Goal: Transaction & Acquisition: Purchase product/service

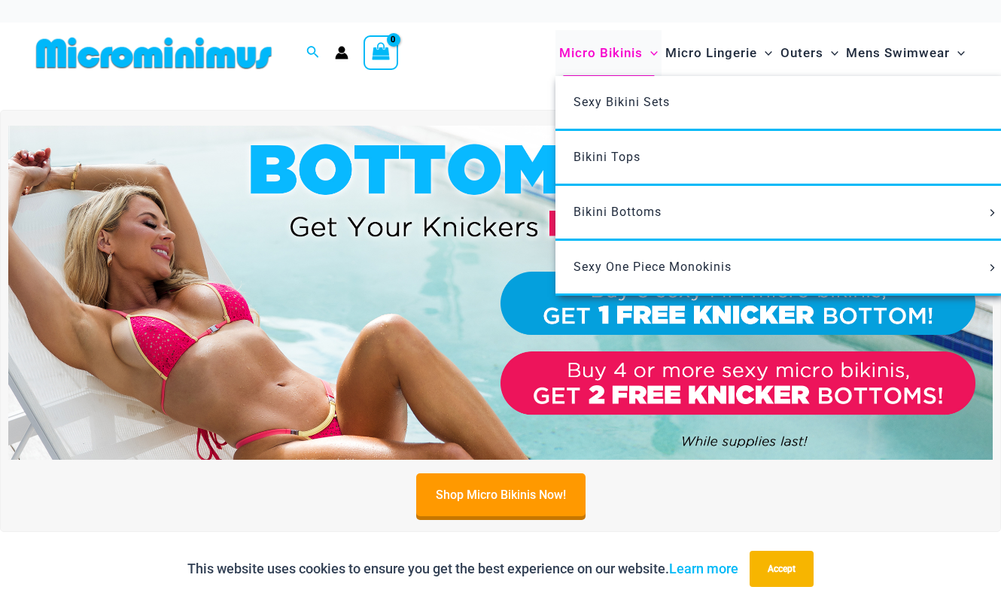
click at [602, 50] on span "Micro Bikinis" at bounding box center [601, 53] width 84 height 38
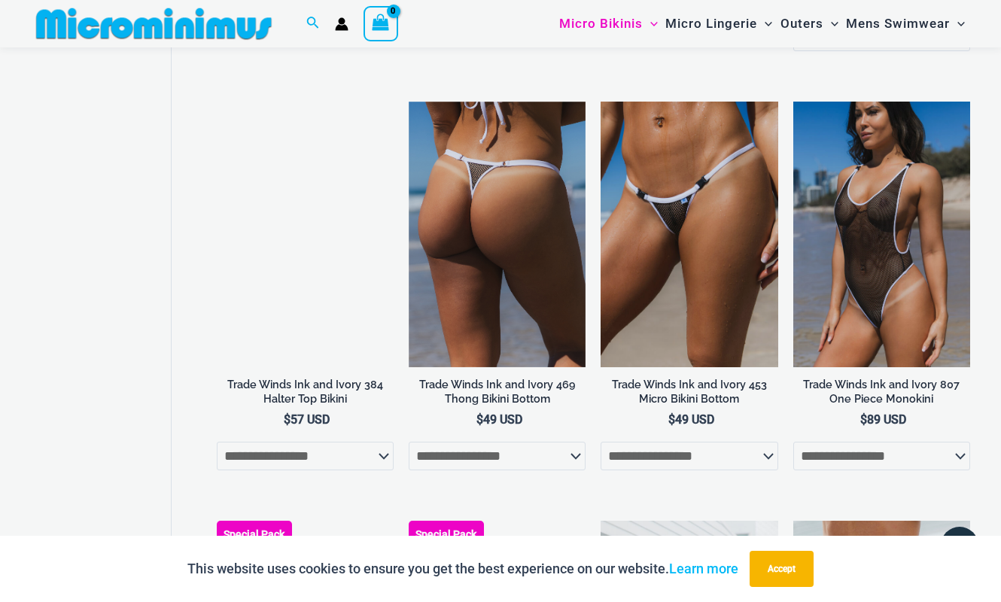
scroll to position [1140, 0]
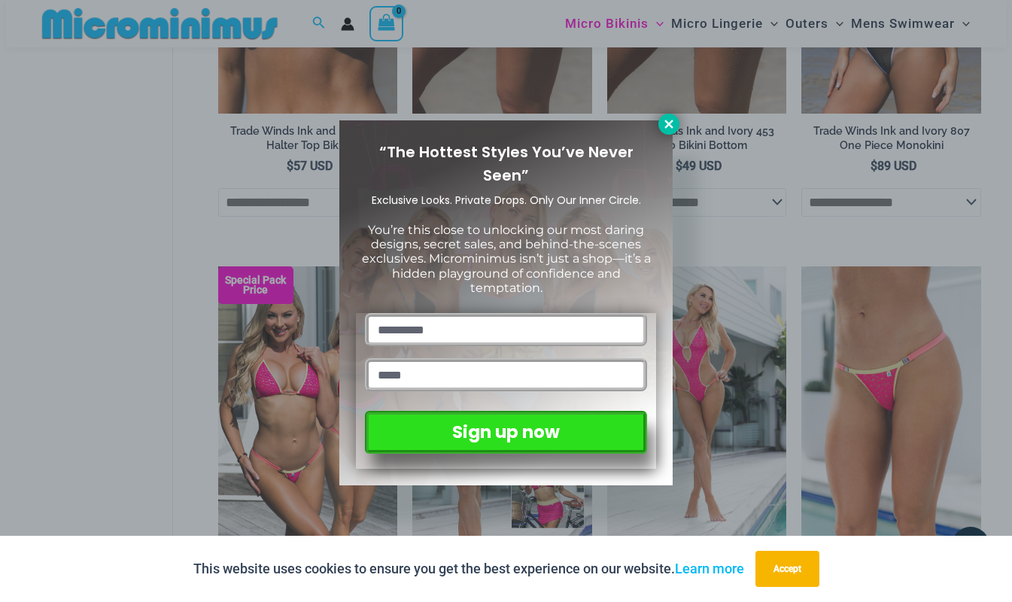
click at [669, 120] on icon at bounding box center [669, 124] width 14 height 14
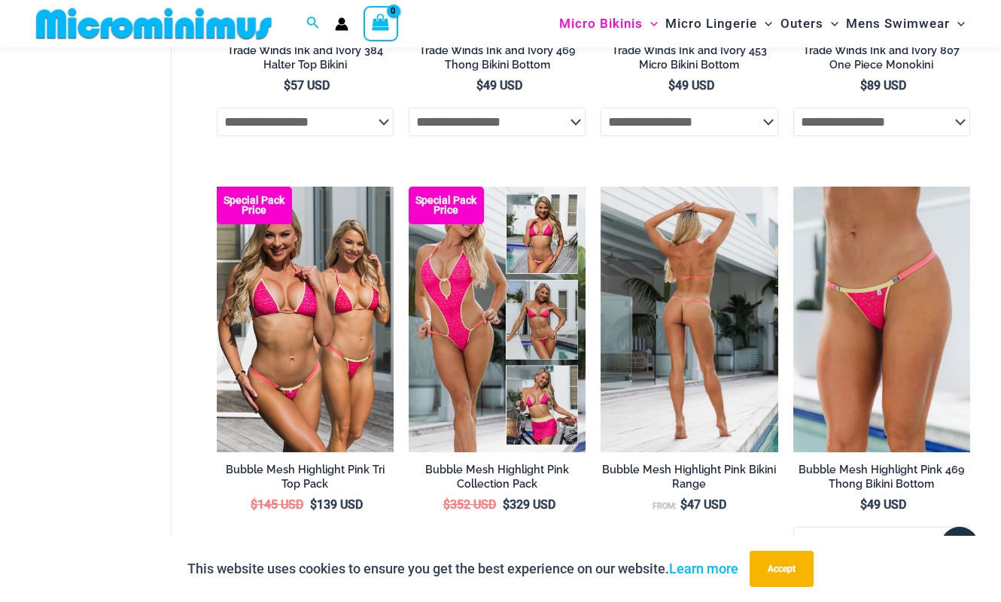
scroll to position [1214, 0]
click at [622, 353] on img at bounding box center [688, 319] width 177 height 266
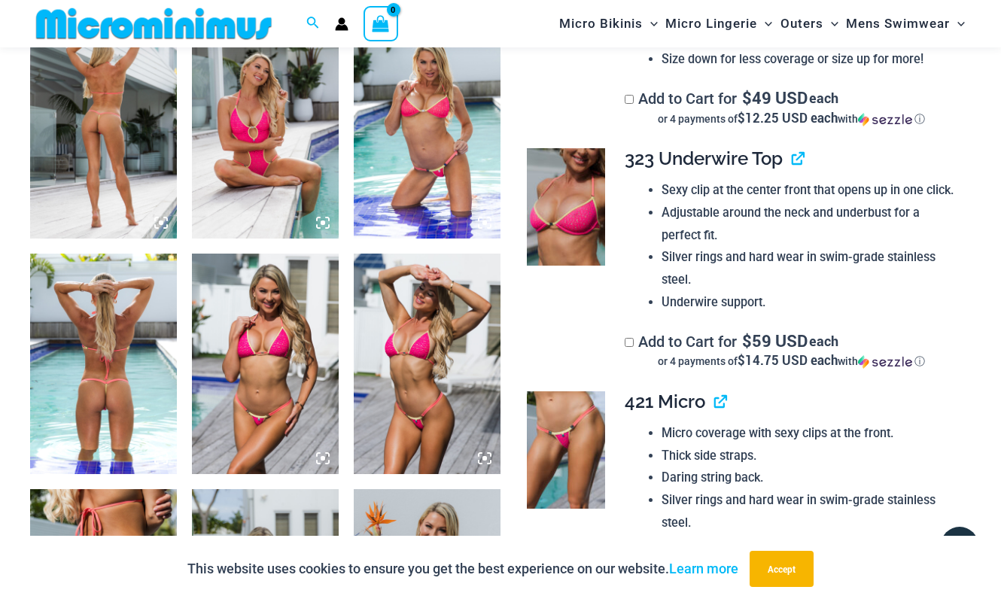
scroll to position [623, 0]
